Goal: Task Accomplishment & Management: Use online tool/utility

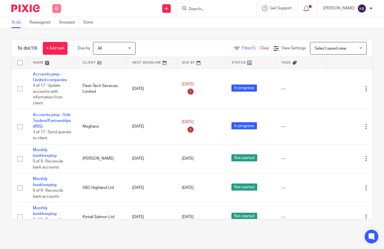
click at [57, 9] on icon at bounding box center [56, 8] width 3 height 3
click at [53, 69] on link "Settings" at bounding box center [56, 68] width 15 height 4
click at [64, 49] on link "+ Add task" at bounding box center [55, 48] width 25 height 13
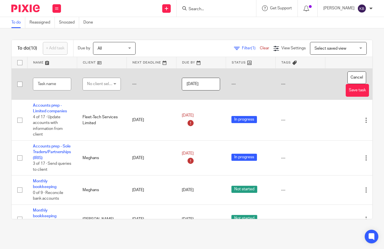
click at [109, 86] on div "No client selected" at bounding box center [100, 84] width 27 height 12
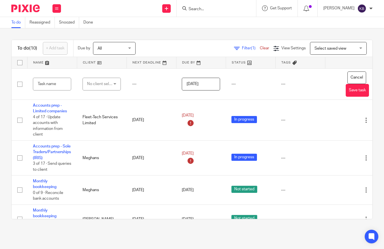
click at [165, 44] on div "Filter (1) Clear View Settings View Settings (1) Filters Clear Save Manage save…" at bounding box center [259, 48] width 227 height 13
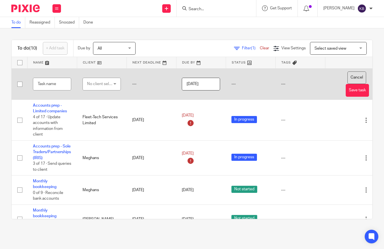
click at [357, 74] on button "Cancel" at bounding box center [357, 78] width 19 height 13
